Goal: Task Accomplishment & Management: Use online tool/utility

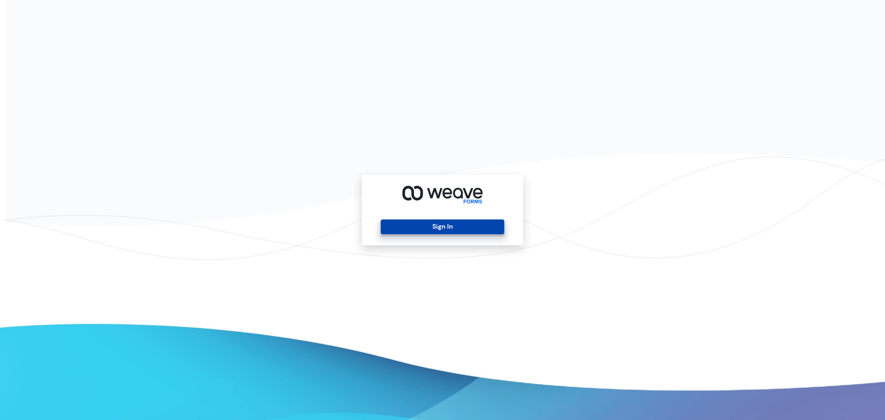
click at [440, 226] on button "Sign In" at bounding box center [442, 226] width 123 height 15
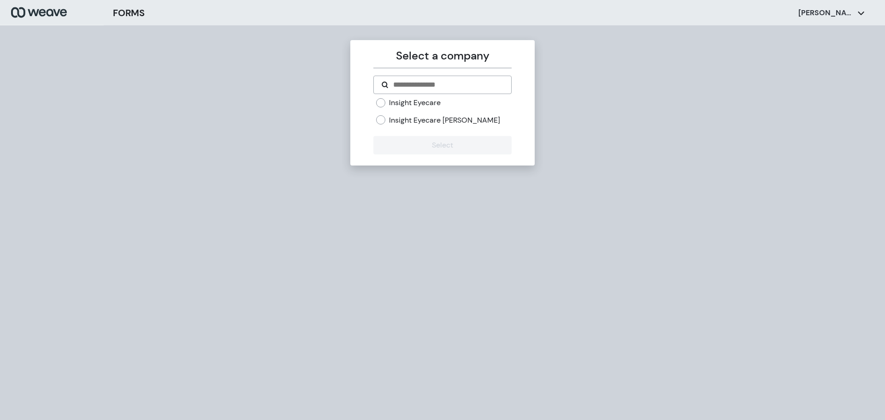
click at [434, 121] on label "Insight Eyecare [PERSON_NAME]" at bounding box center [444, 120] width 111 height 10
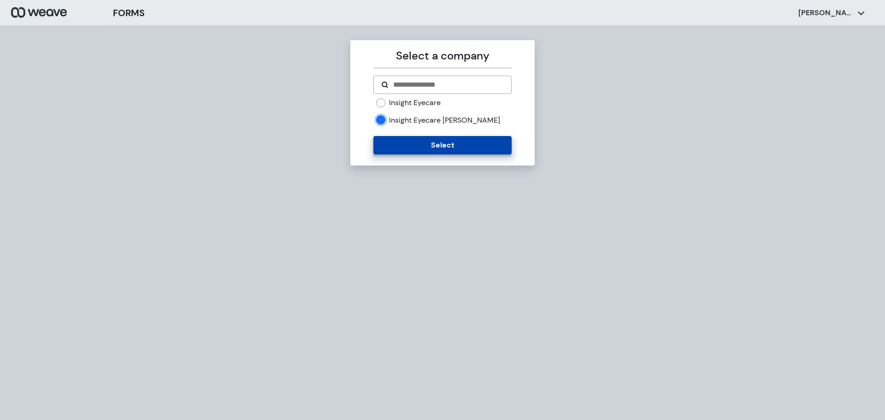
click at [382, 145] on button "Select" at bounding box center [442, 145] width 138 height 18
